Goal: Information Seeking & Learning: Learn about a topic

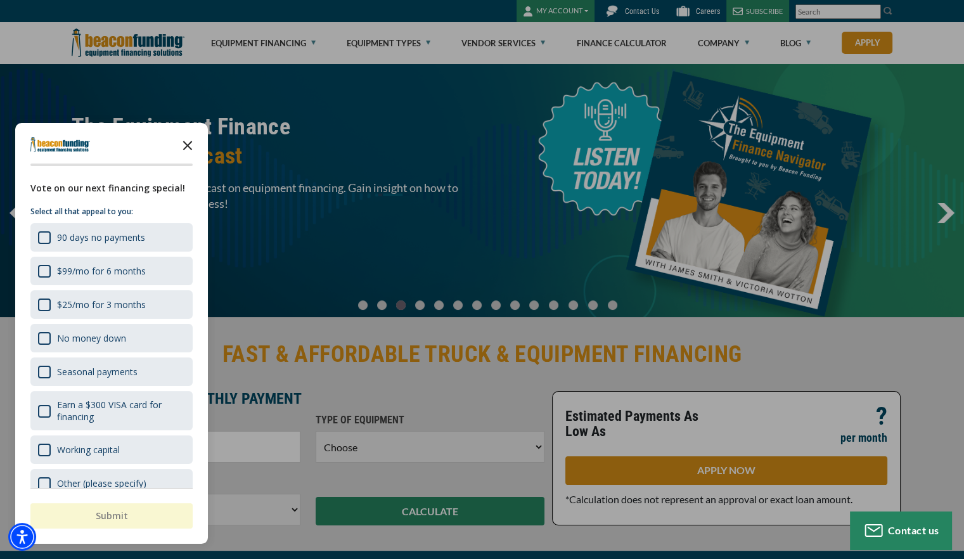
click at [191, 143] on icon "Close the survey" at bounding box center [187, 144] width 25 height 25
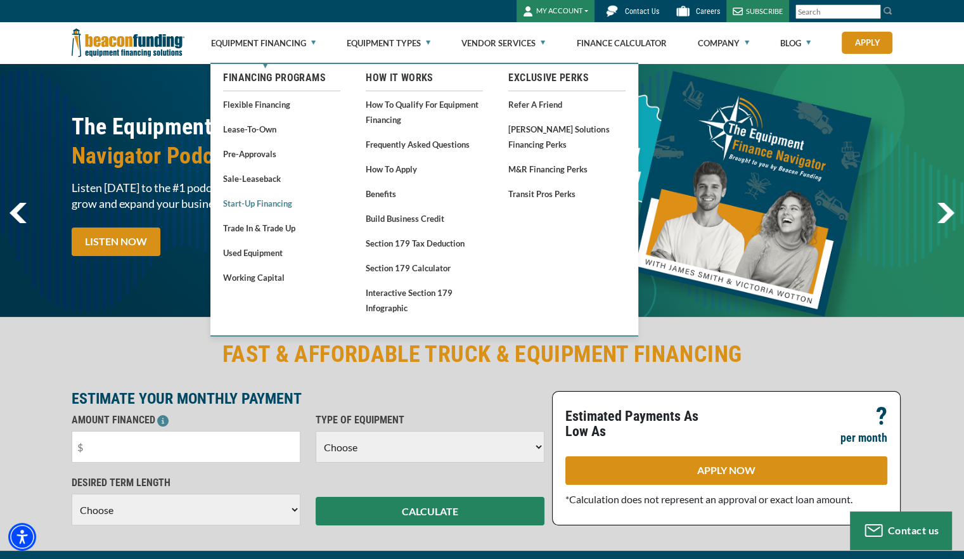
click at [275, 204] on link "Start-Up Financing" at bounding box center [281, 203] width 117 height 16
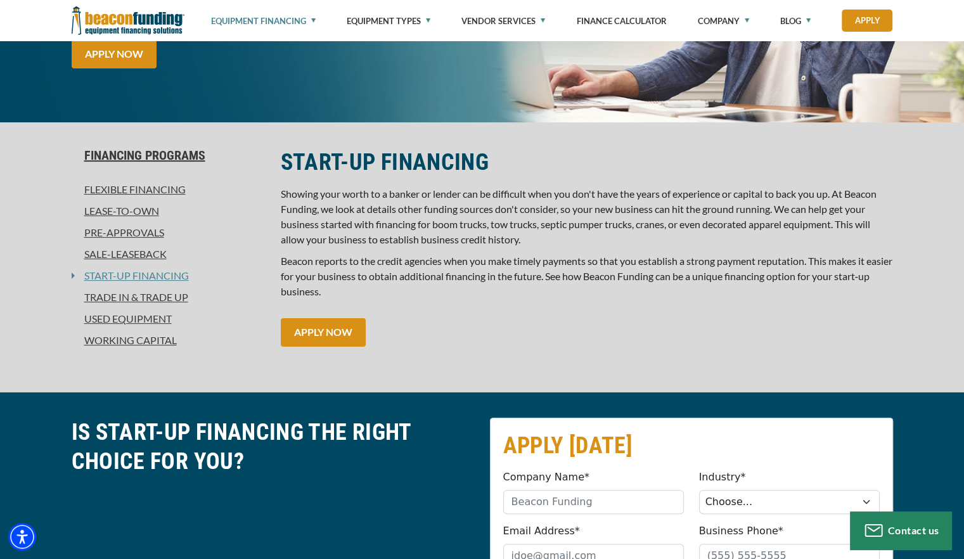
scroll to position [235, 0]
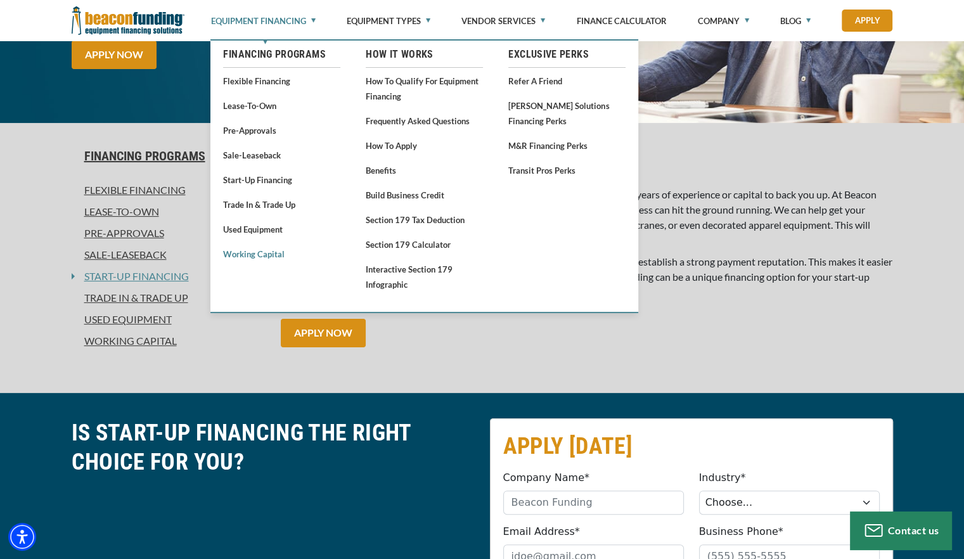
click at [262, 258] on link "Working Capital" at bounding box center [281, 254] width 117 height 16
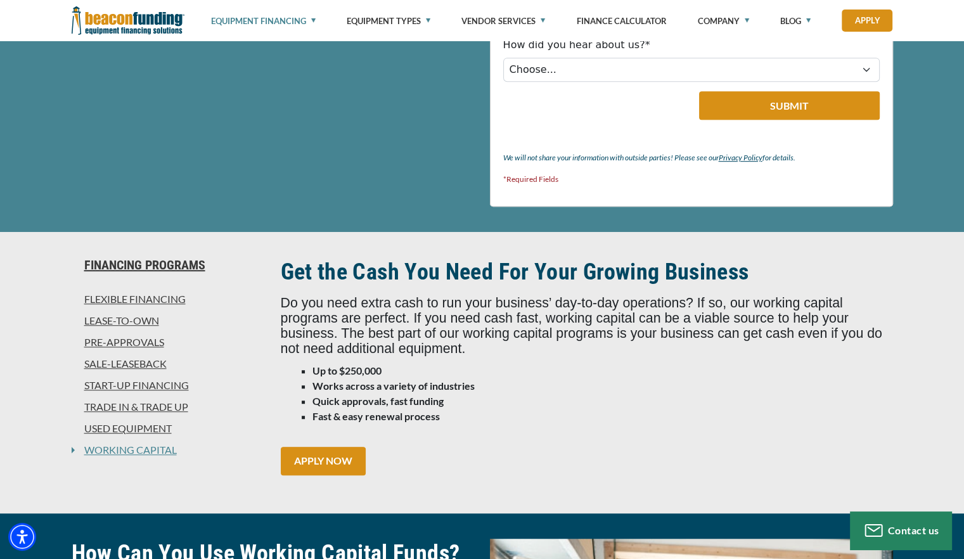
scroll to position [682, 0]
click at [297, 20] on link "Equipment Financing" at bounding box center [263, 21] width 105 height 42
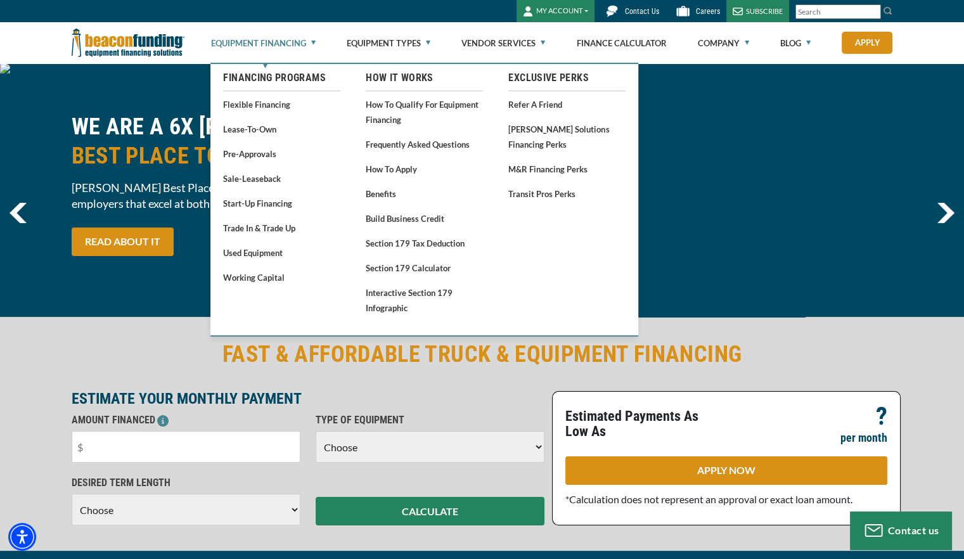
click at [277, 46] on link "Equipment Financing" at bounding box center [263, 43] width 105 height 41
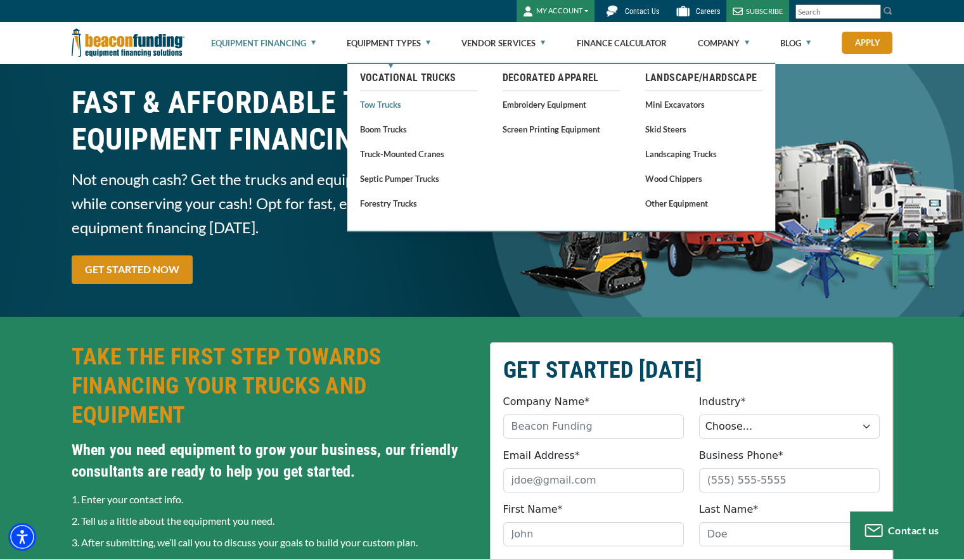
click at [391, 111] on link "Tow Trucks" at bounding box center [418, 104] width 117 height 16
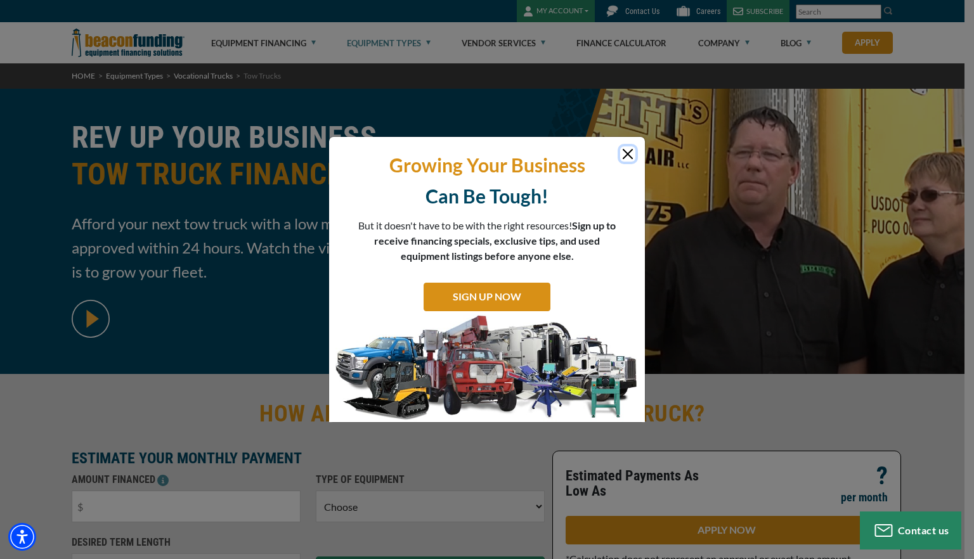
click at [621, 155] on button "Close" at bounding box center [627, 153] width 15 height 15
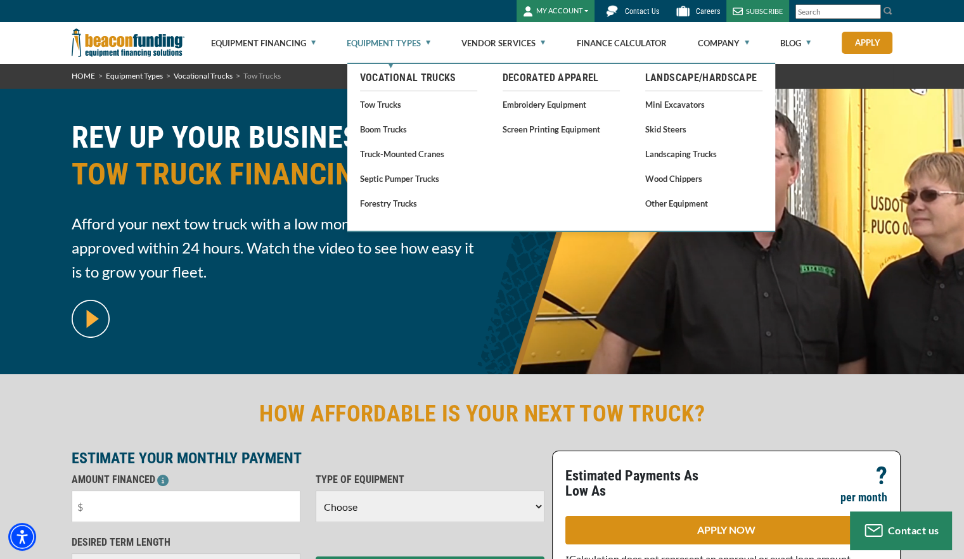
click at [408, 49] on link "Equipment Types" at bounding box center [389, 43] width 84 height 41
